Goal: Find specific page/section: Find specific page/section

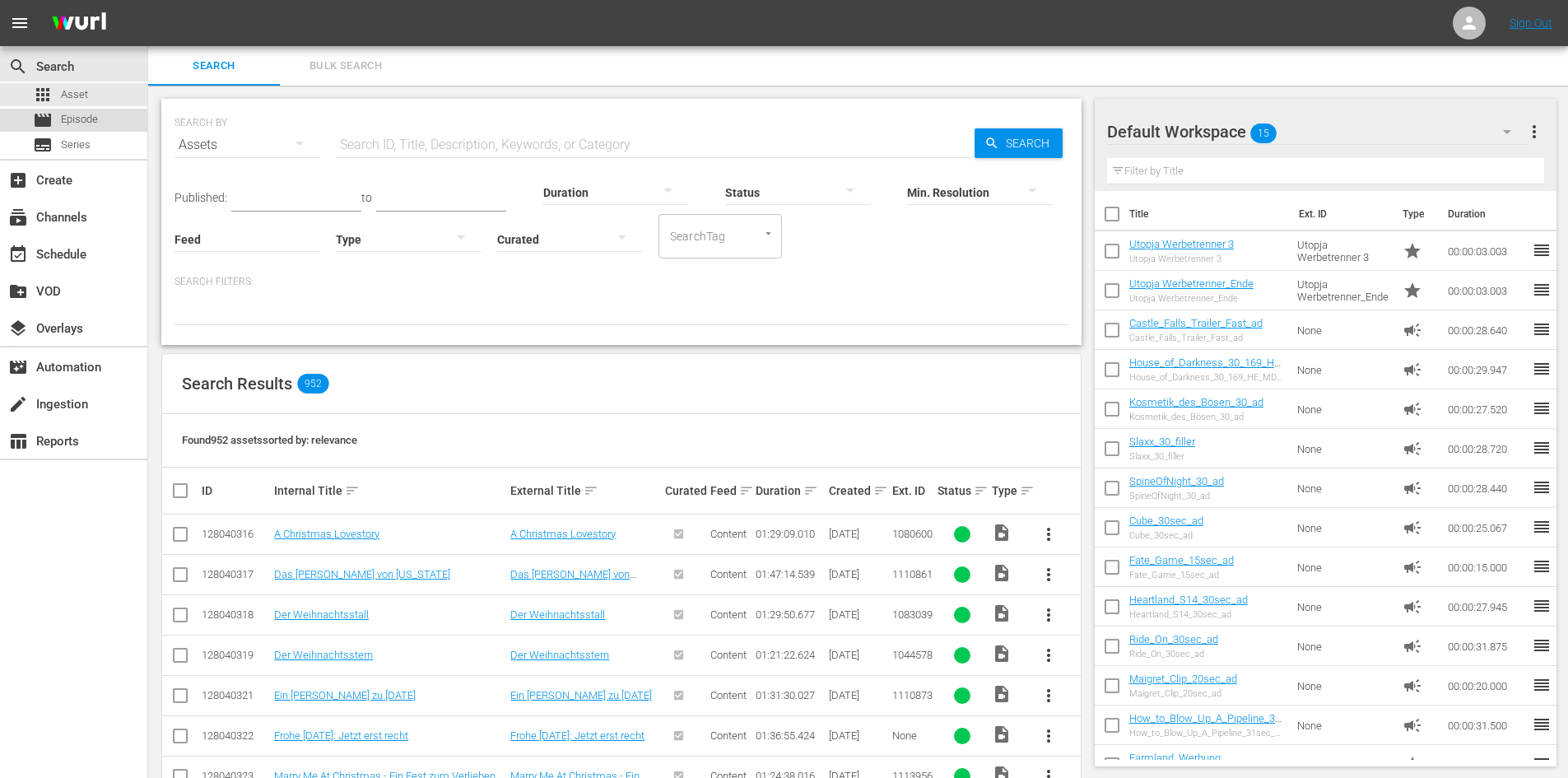
click at [79, 120] on span "Episode" at bounding box center [79, 119] width 37 height 16
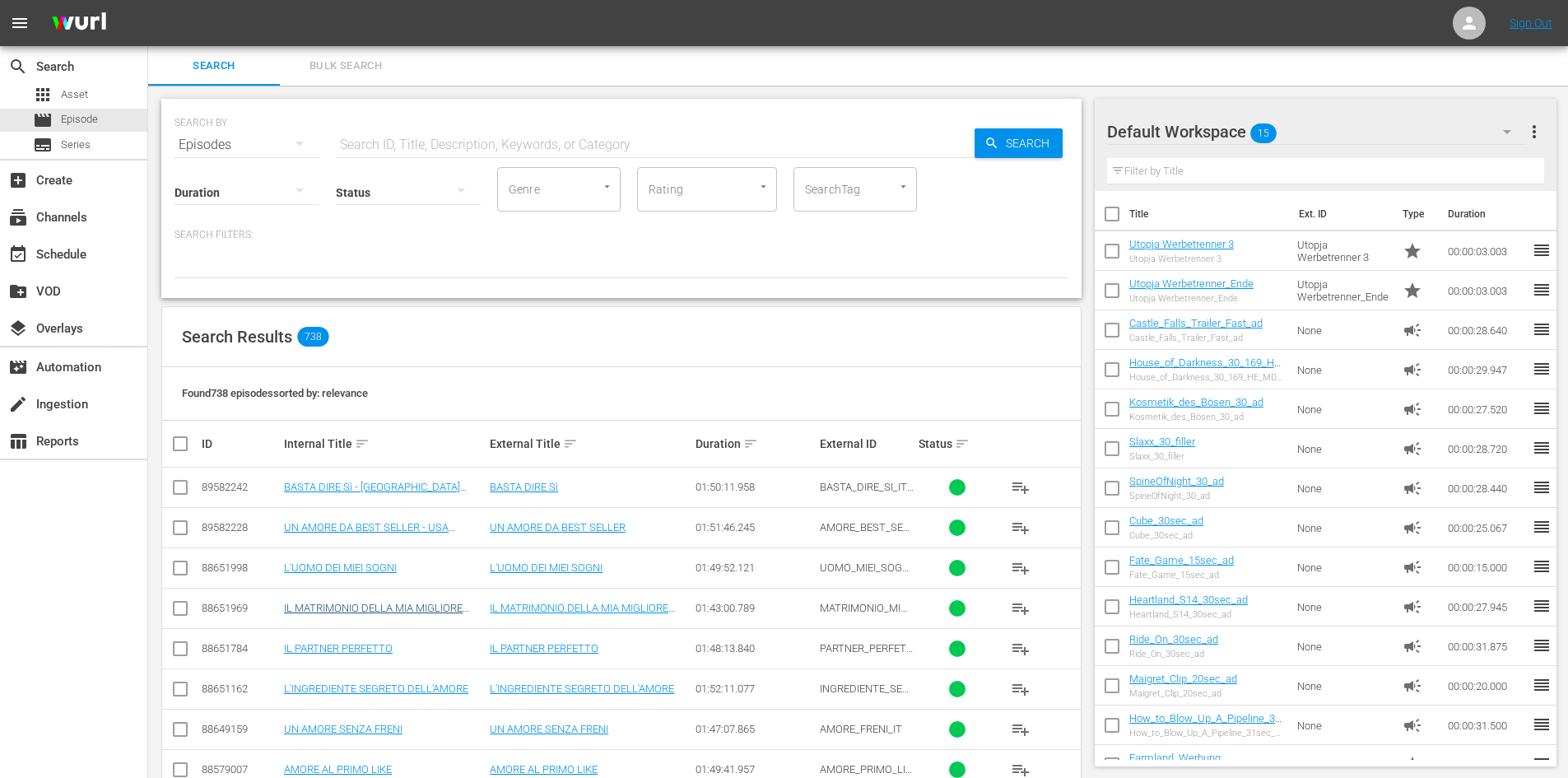
scroll to position [165, 0]
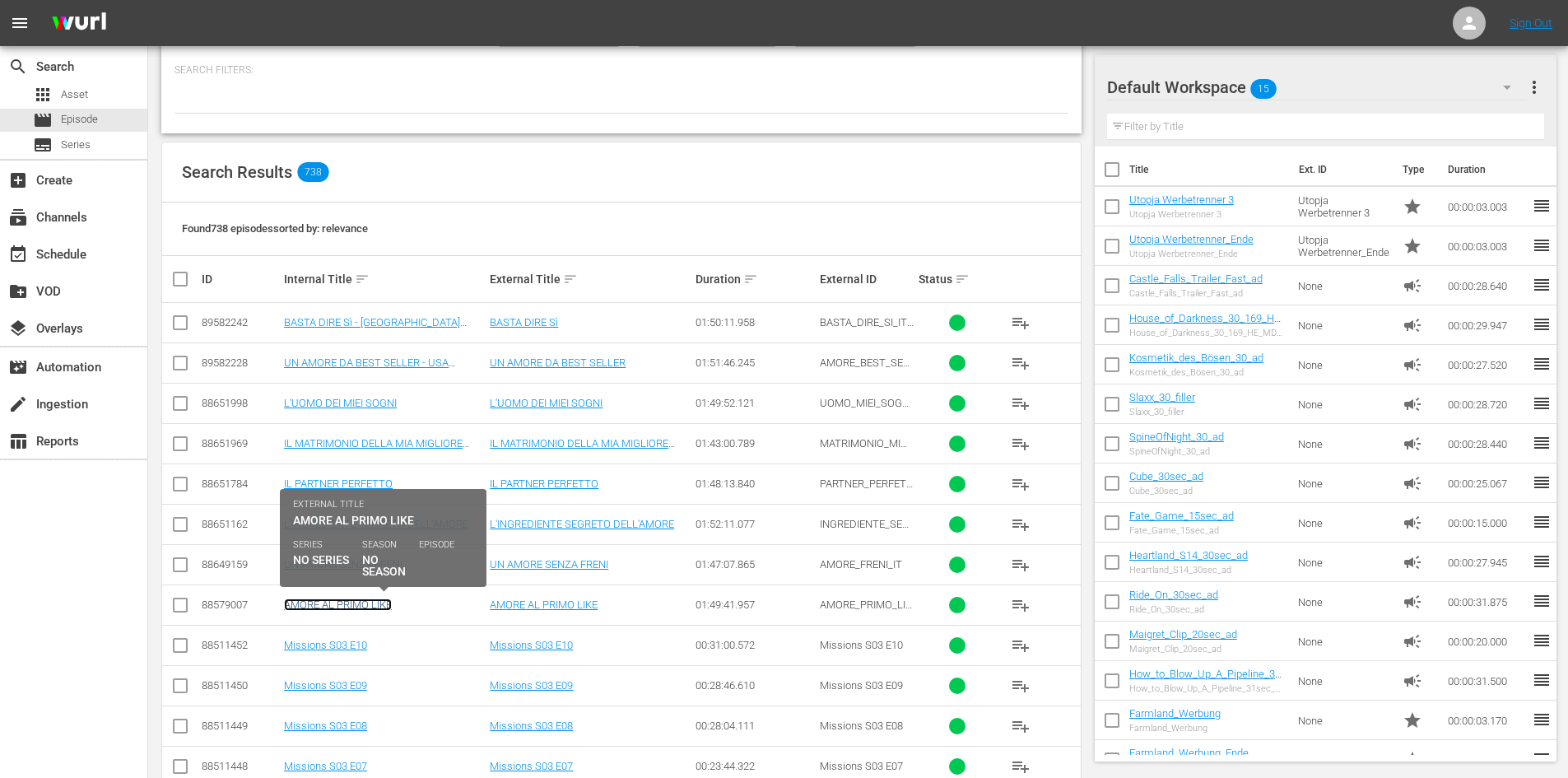
click at [337, 602] on link "AMORE AL PRIMO LIKE" at bounding box center [338, 605] width 108 height 12
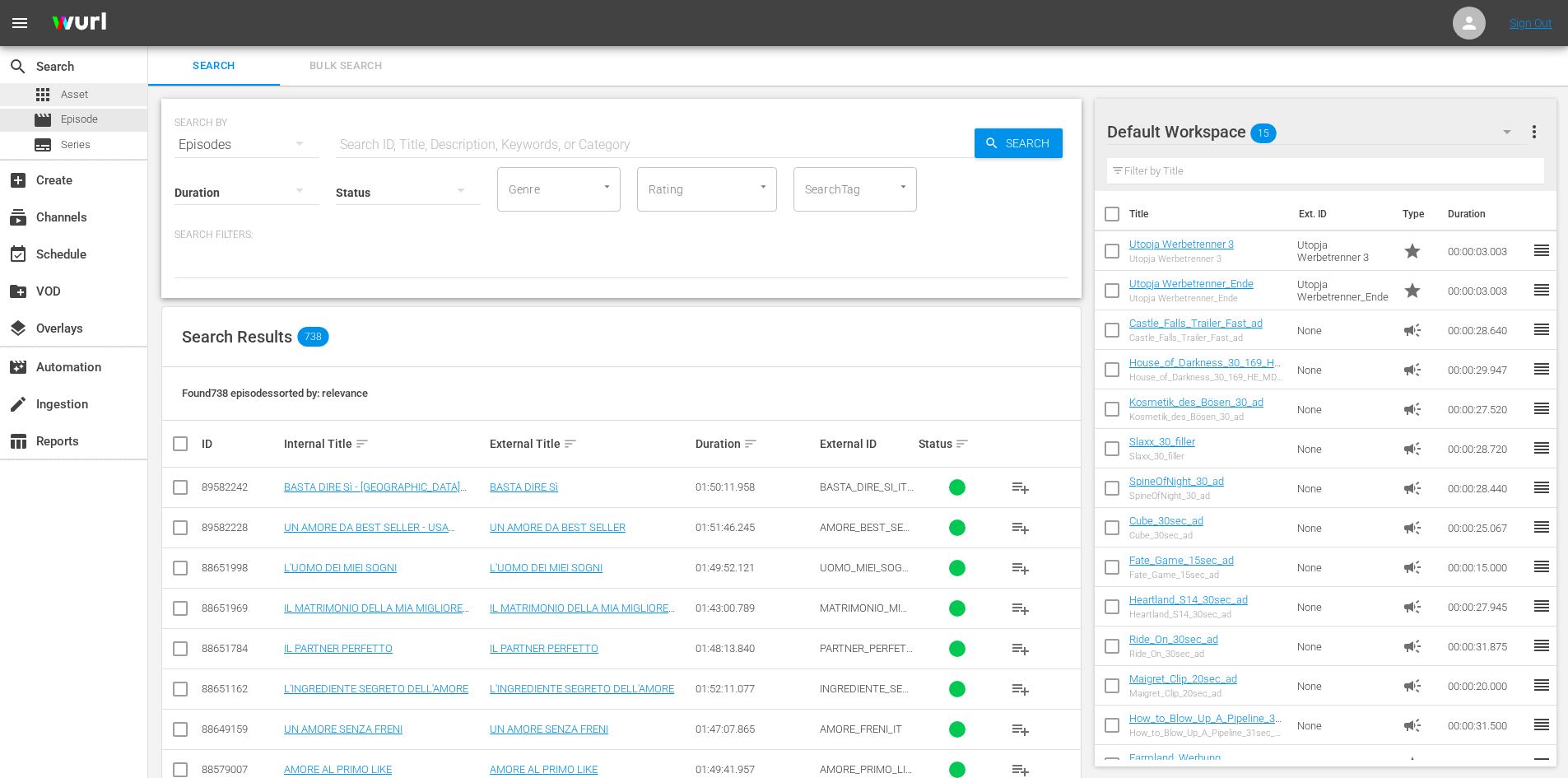
click at [67, 84] on div "apps Asset" at bounding box center [60, 95] width 55 height 23
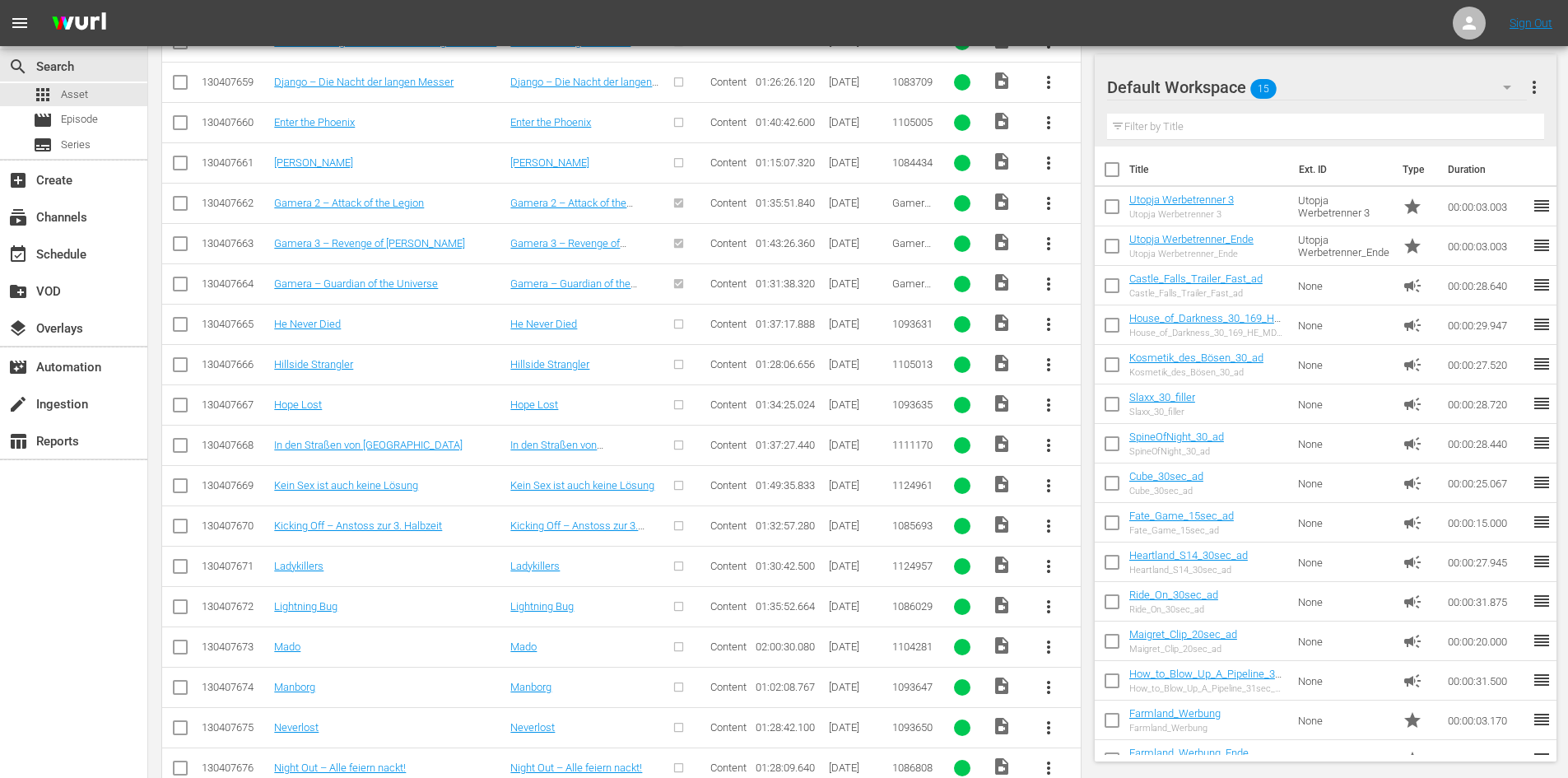
scroll to position [6260, 0]
